Goal: Transaction & Acquisition: Purchase product/service

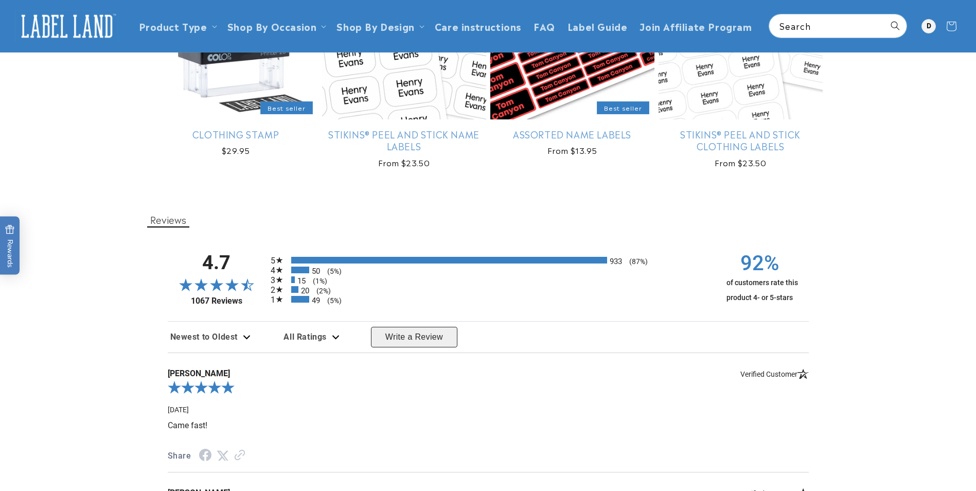
scroll to position [1904, 0]
click at [926, 25] on div at bounding box center [928, 26] width 14 height 14
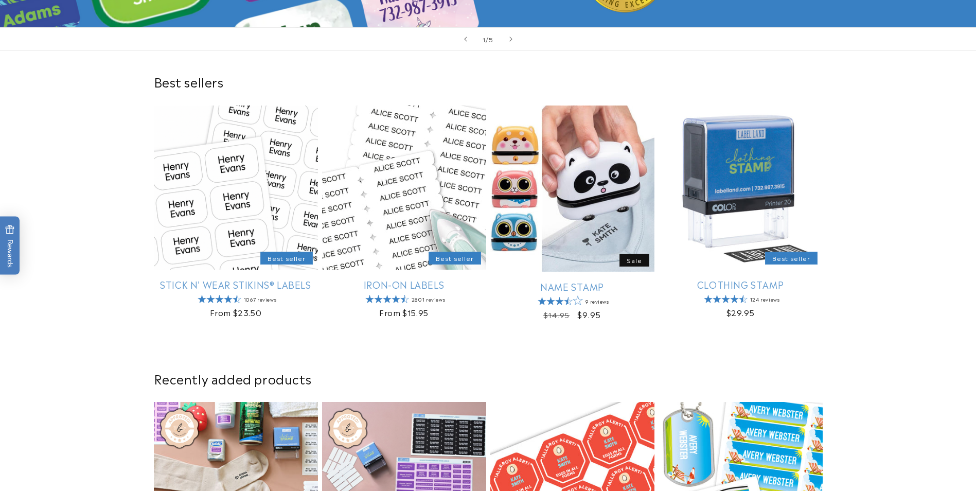
scroll to position [309, 0]
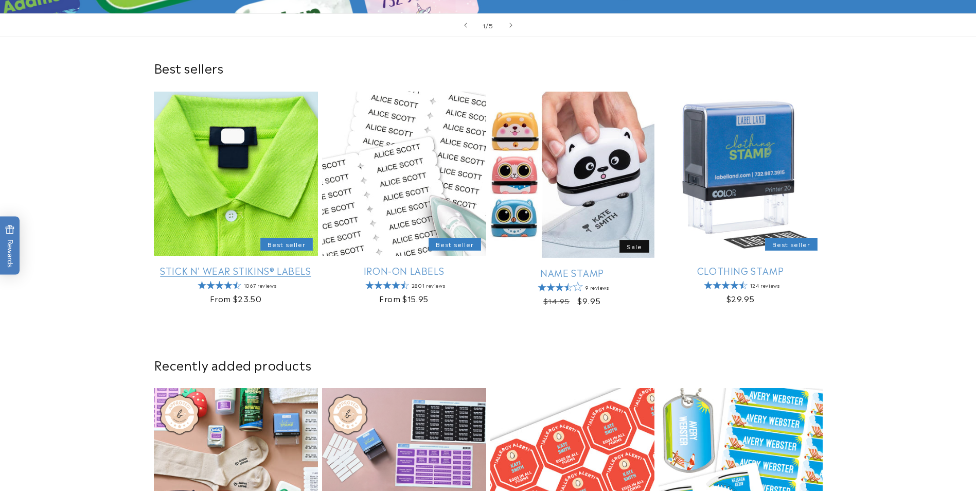
click at [241, 264] on link "Stick N' Wear Stikins® Labels" at bounding box center [236, 270] width 164 height 12
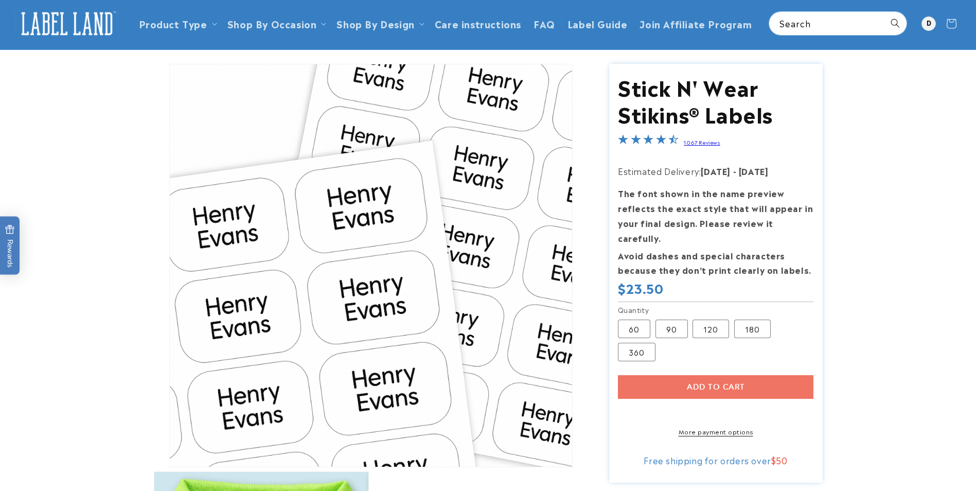
scroll to position [51, 0]
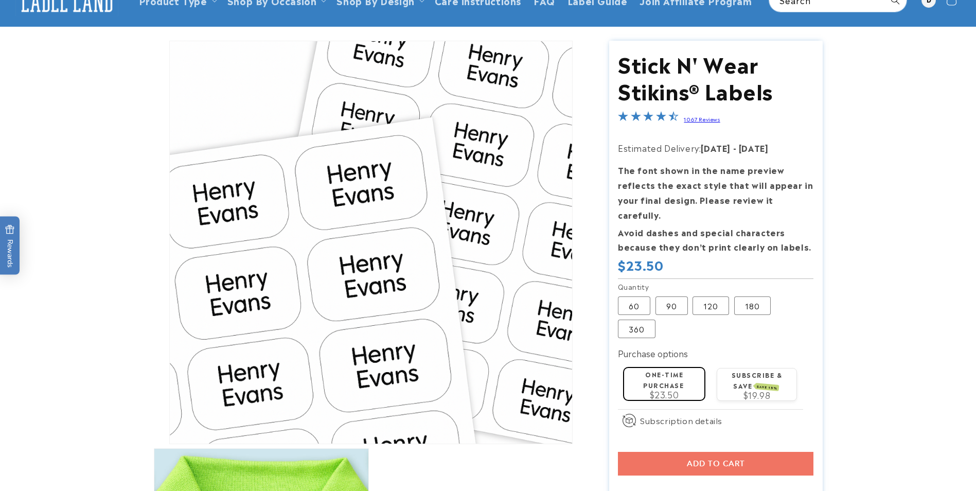
click at [675, 388] on span "$23.50" at bounding box center [664, 394] width 29 height 12
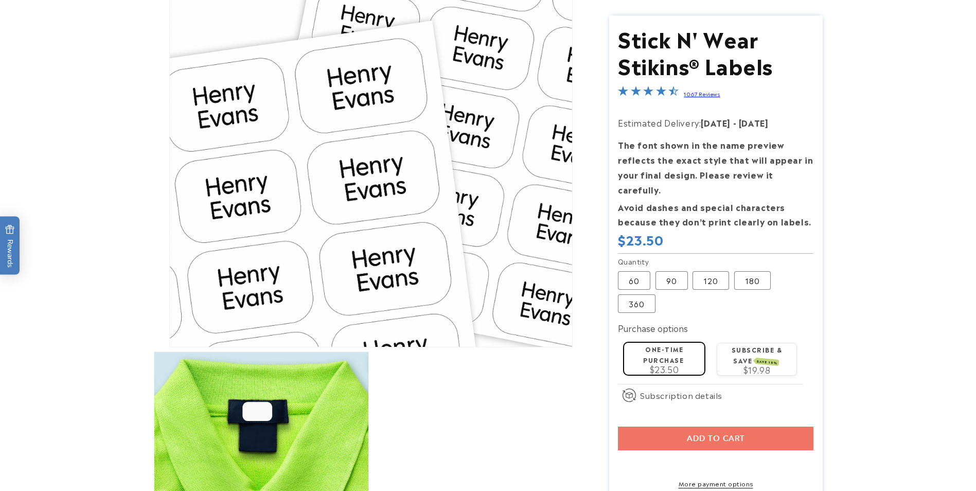
scroll to position [154, 0]
click at [750, 426] on div "Add to cart More payment options This item is a recurring or deferred purchase.…" at bounding box center [715, 456] width 195 height 61
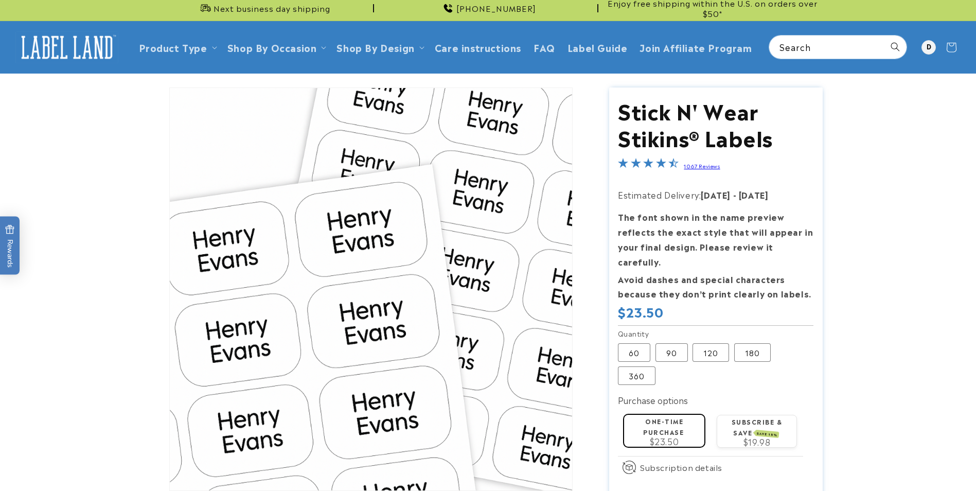
scroll to position [0, 0]
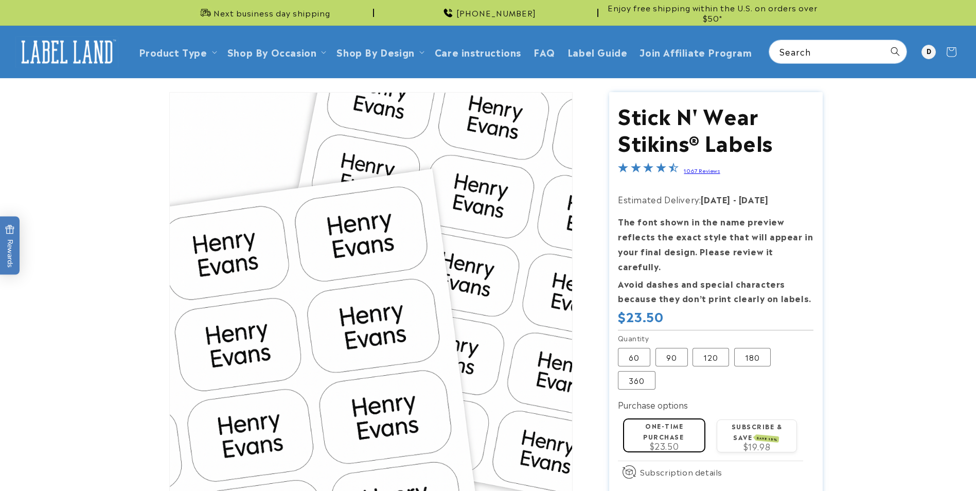
click at [645, 145] on h1 "Stick N' Wear Stikins® Labels" at bounding box center [715, 127] width 195 height 53
click at [690, 425] on div "One-time purchase $23.50" at bounding box center [664, 434] width 72 height 30
click at [689, 424] on div "One-time purchase $23.50" at bounding box center [664, 434] width 72 height 30
click at [628, 348] on label "60 Variant sold out or unavailable" at bounding box center [634, 357] width 32 height 19
click at [629, 348] on label "60 Variant sold out or unavailable" at bounding box center [634, 357] width 32 height 19
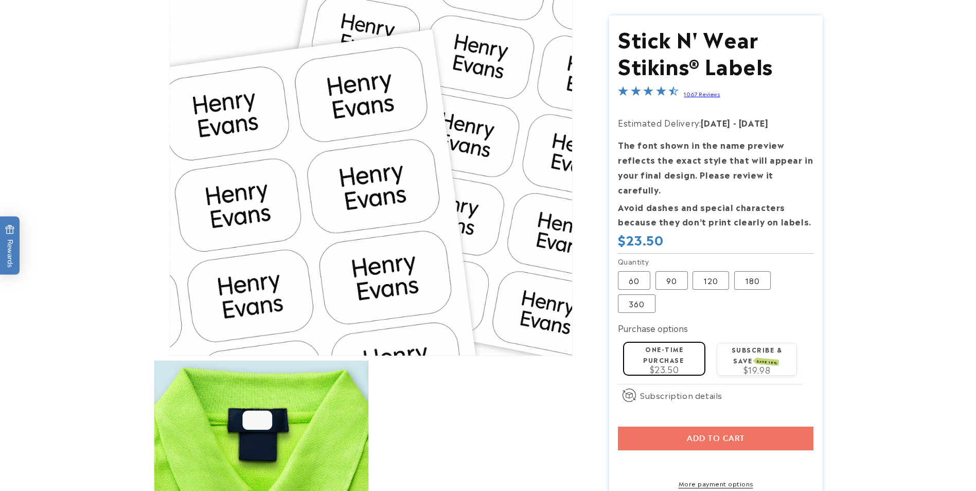
scroll to position [154, 0]
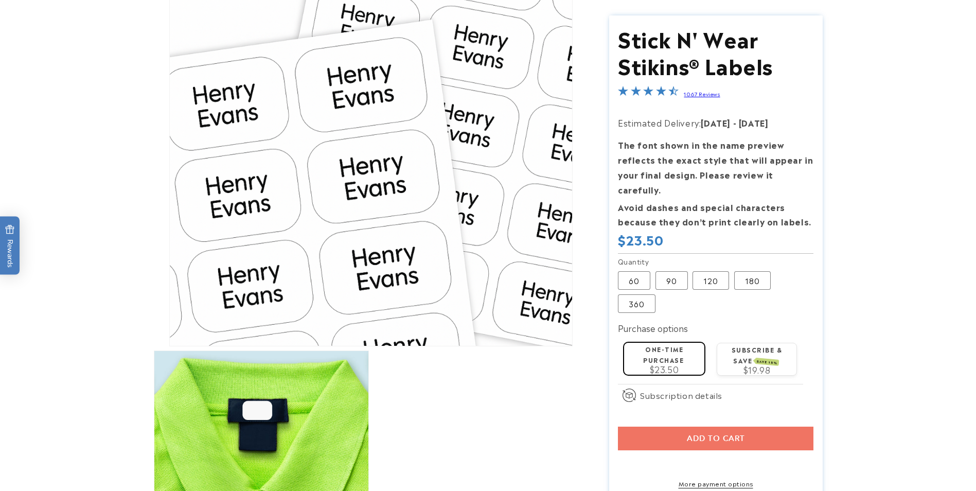
click at [661, 426] on div "Add to cart More payment options This item is a recurring or deferred purchase.…" at bounding box center [715, 456] width 195 height 61
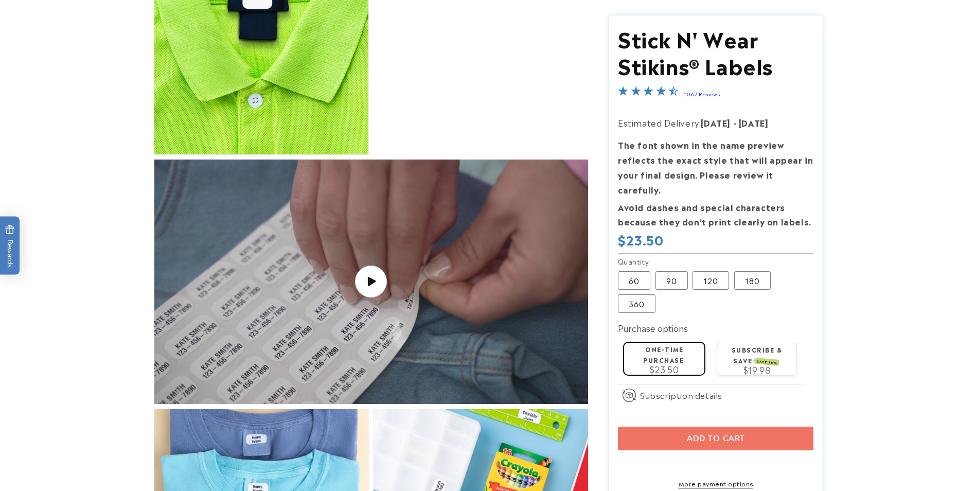
scroll to position [566, 0]
click at [711, 479] on link "More payment options" at bounding box center [715, 482] width 195 height 9
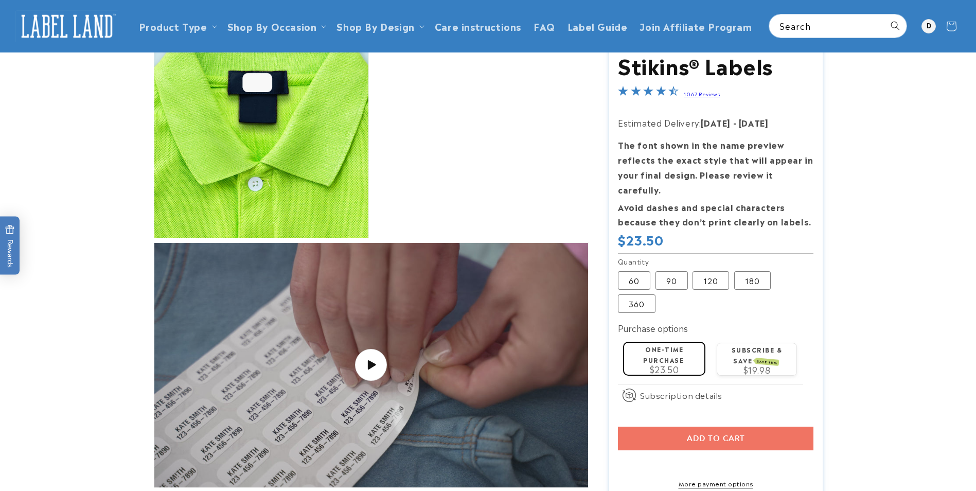
scroll to position [360, 0]
